Goal: Task Accomplishment & Management: Manage account settings

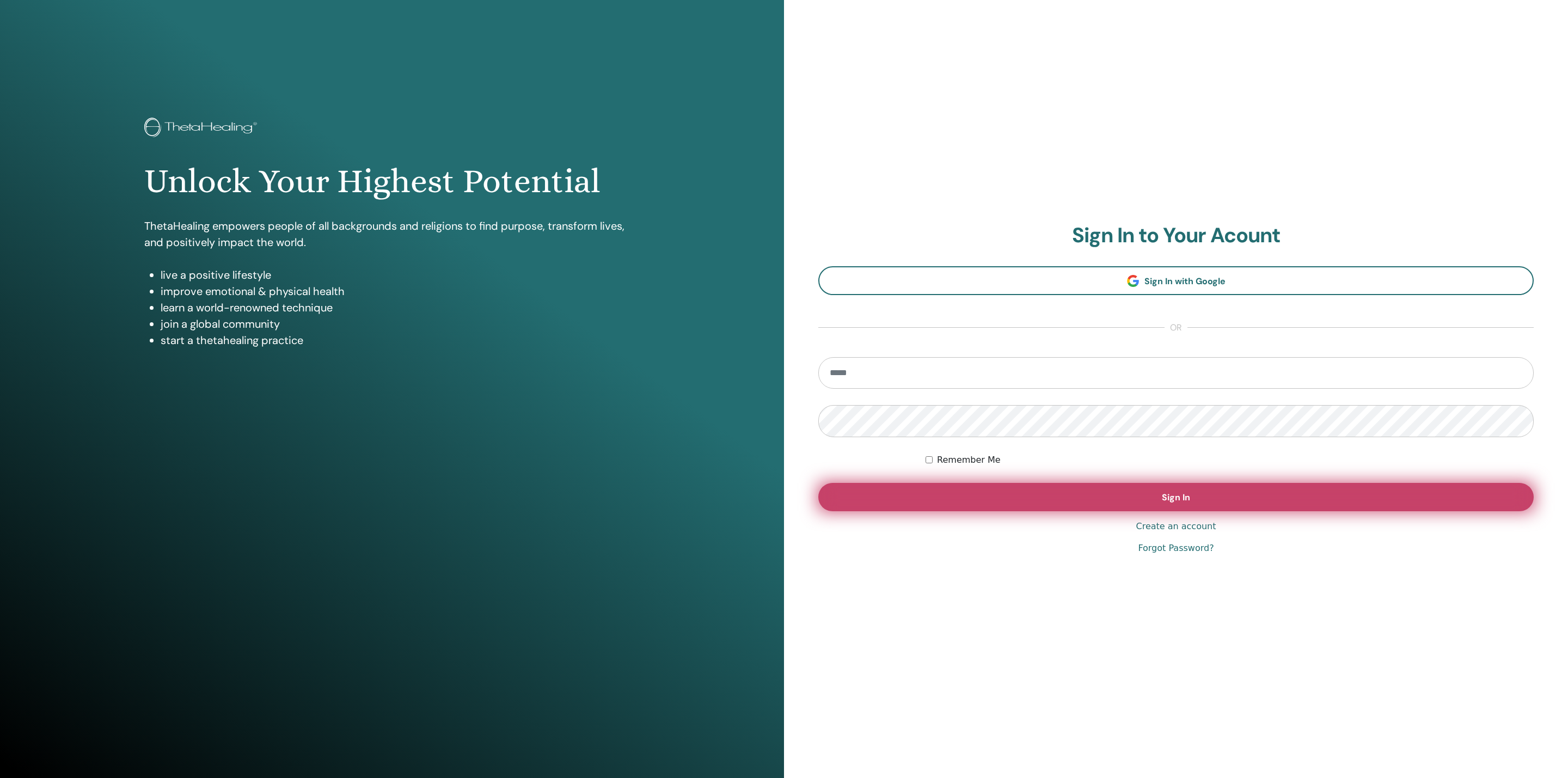
type input "**********"
click at [908, 486] on button "Sign In" at bounding box center [1176, 497] width 715 height 28
